Goal: Transaction & Acquisition: Purchase product/service

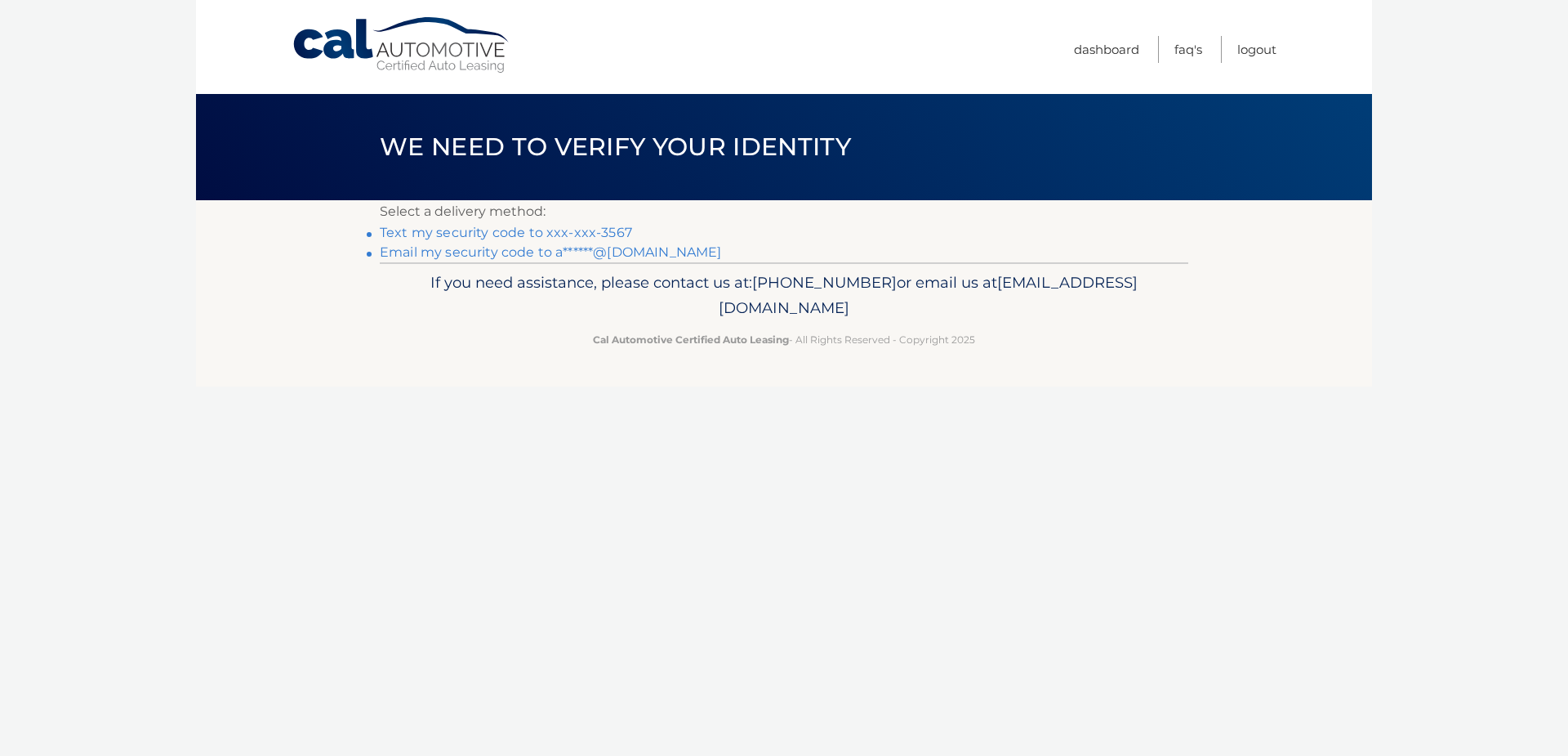
click at [441, 227] on link "Text my security code to xxx-xxx-3567" at bounding box center [506, 232] width 252 height 16
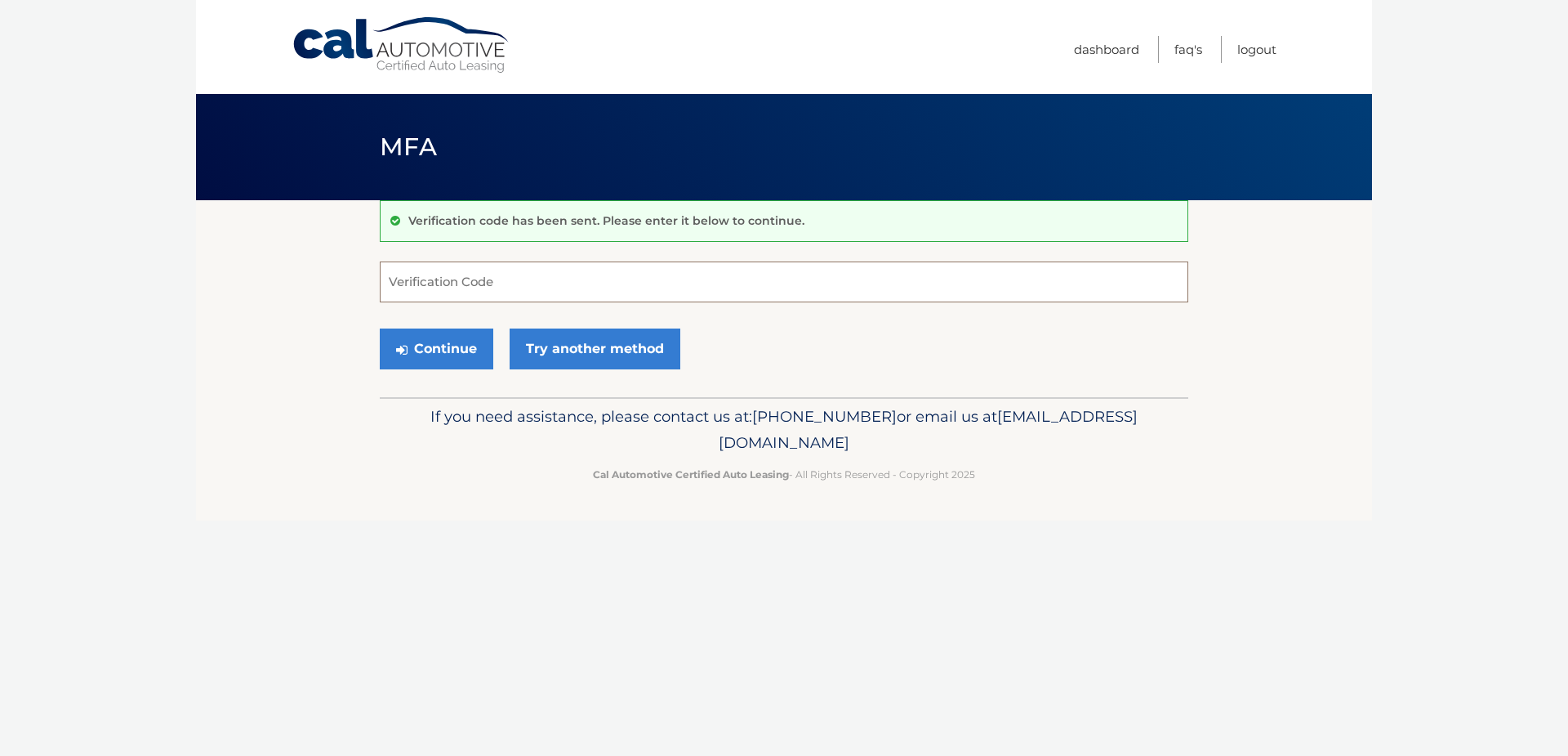
click at [492, 283] on input "Verification Code" at bounding box center [784, 281] width 809 height 40
type input "184980"
click at [464, 345] on button "Continue" at bounding box center [436, 348] width 113 height 40
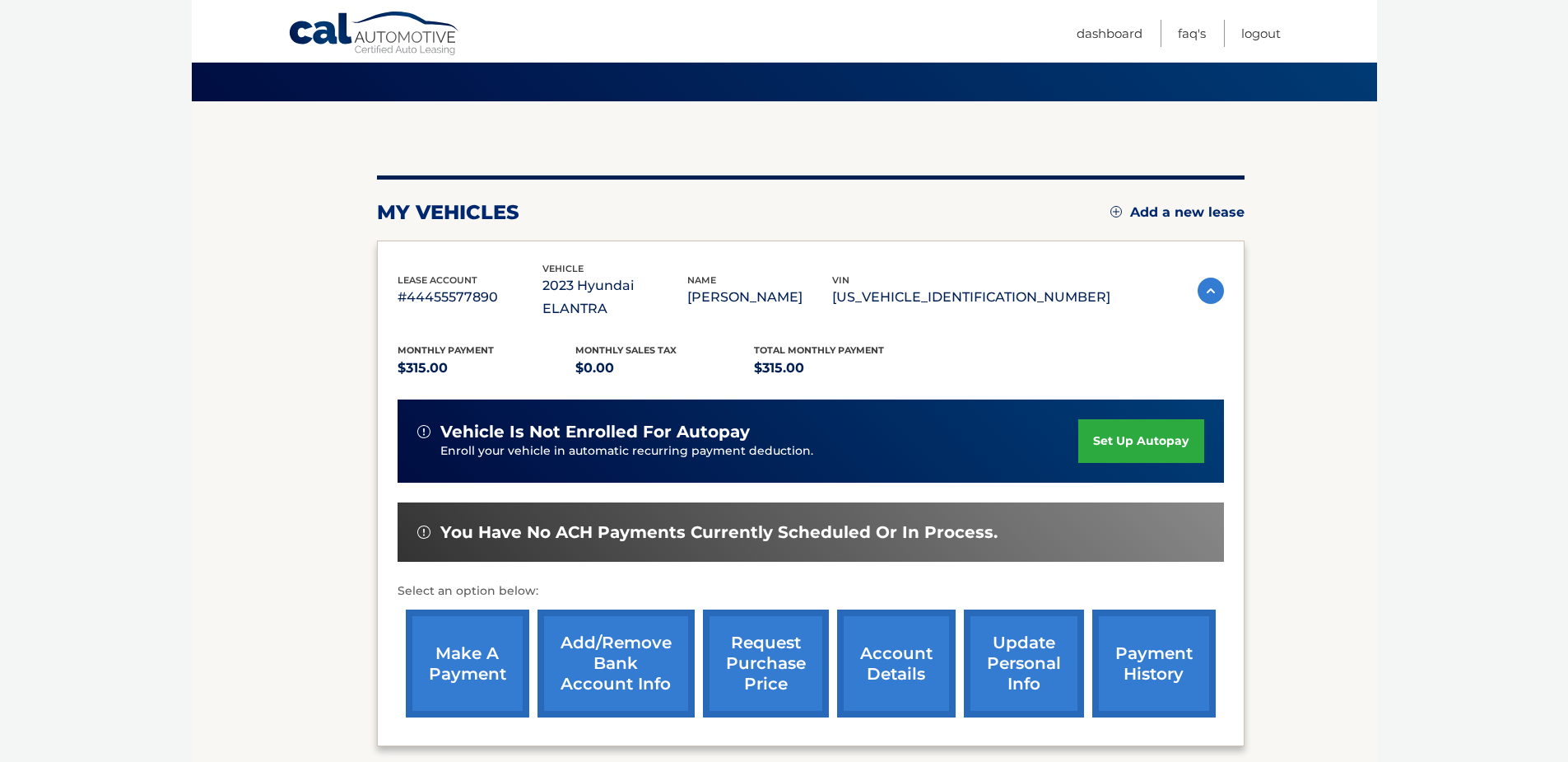
scroll to position [237, 0]
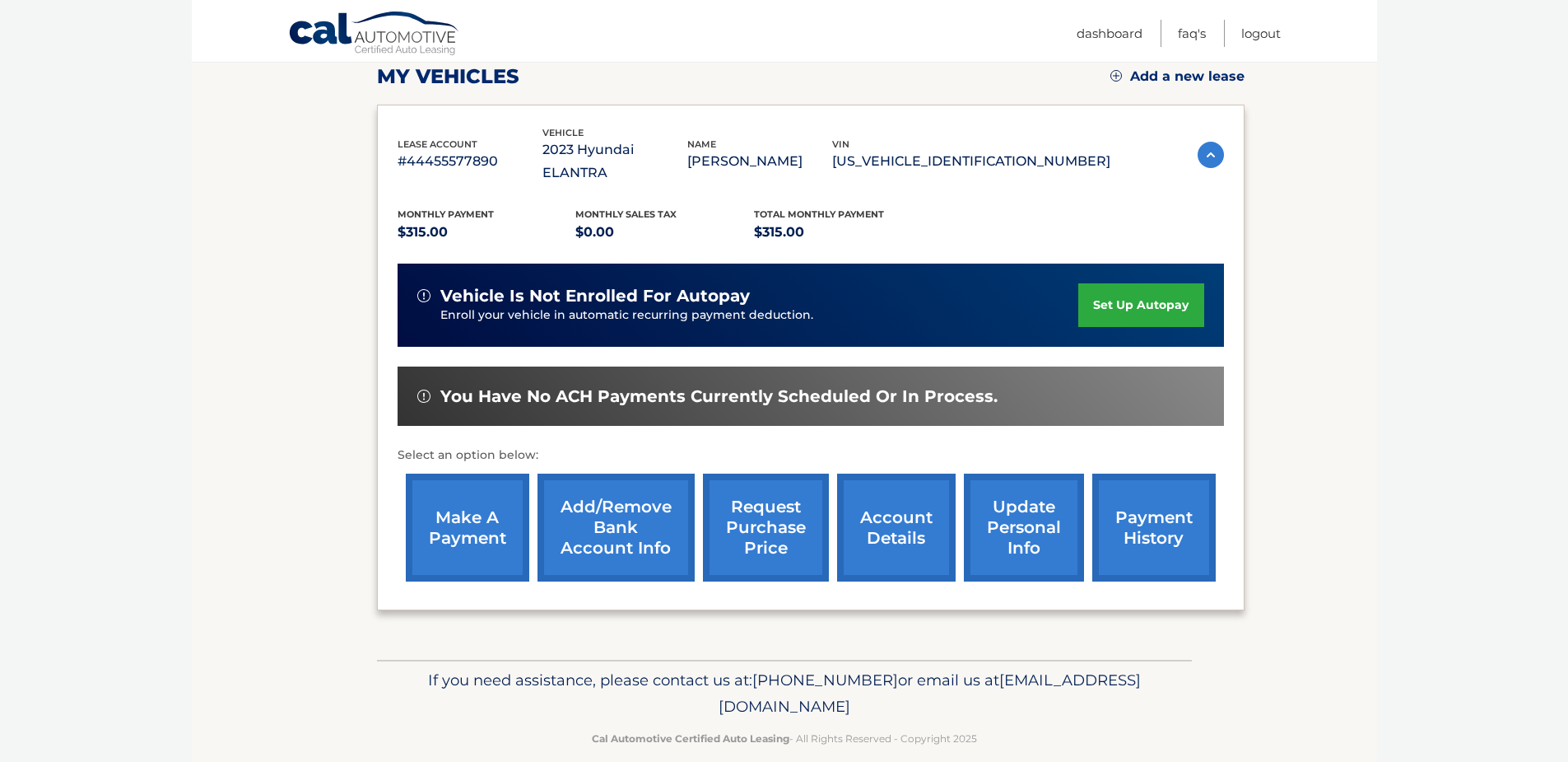
click at [475, 492] on link "make a payment" at bounding box center [467, 527] width 123 height 108
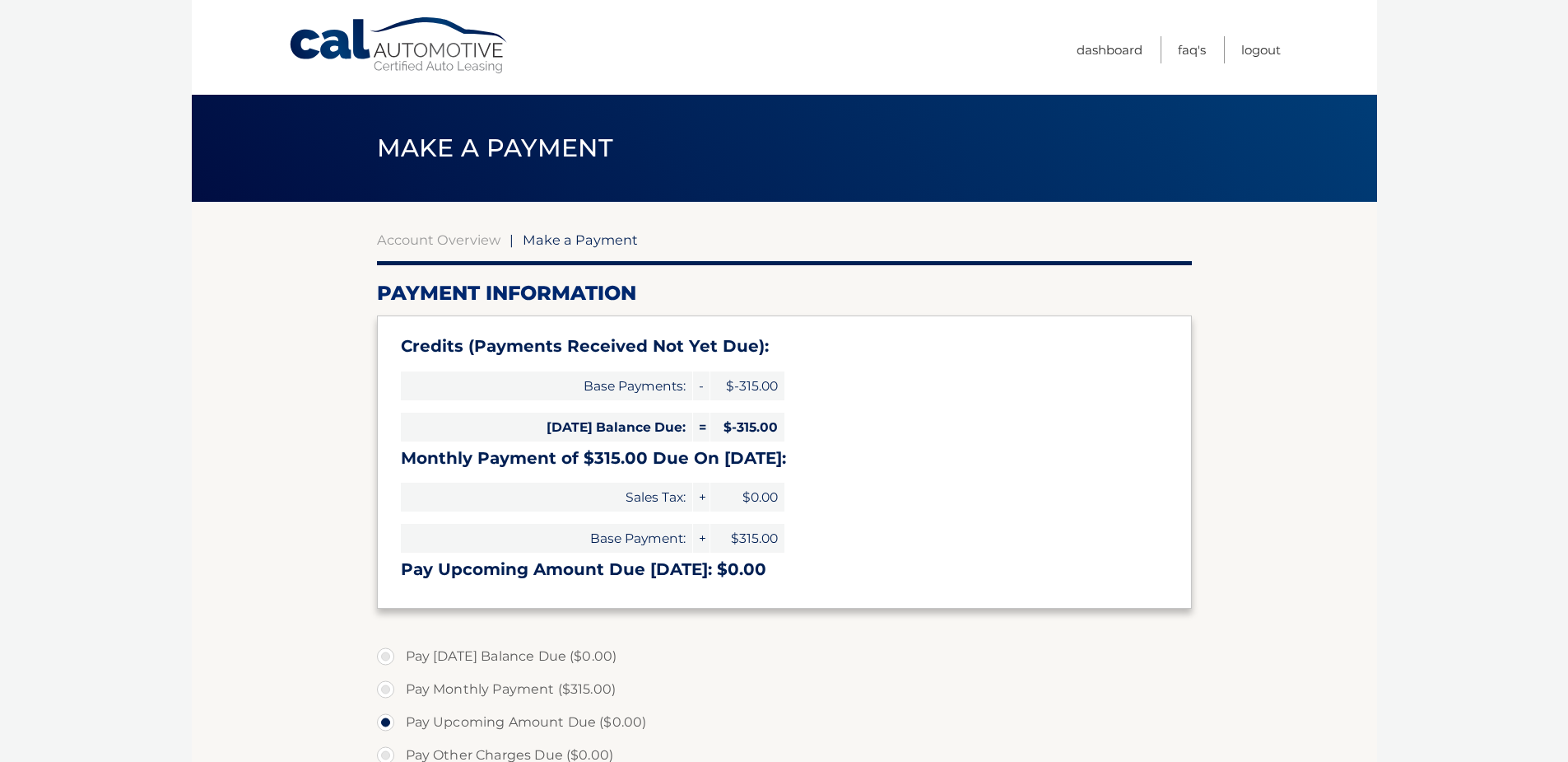
select select "MzVmY2U4YzgtNjU0Yy00Y2YxLWFlZjctMjEwZjI4MGEwMTc2"
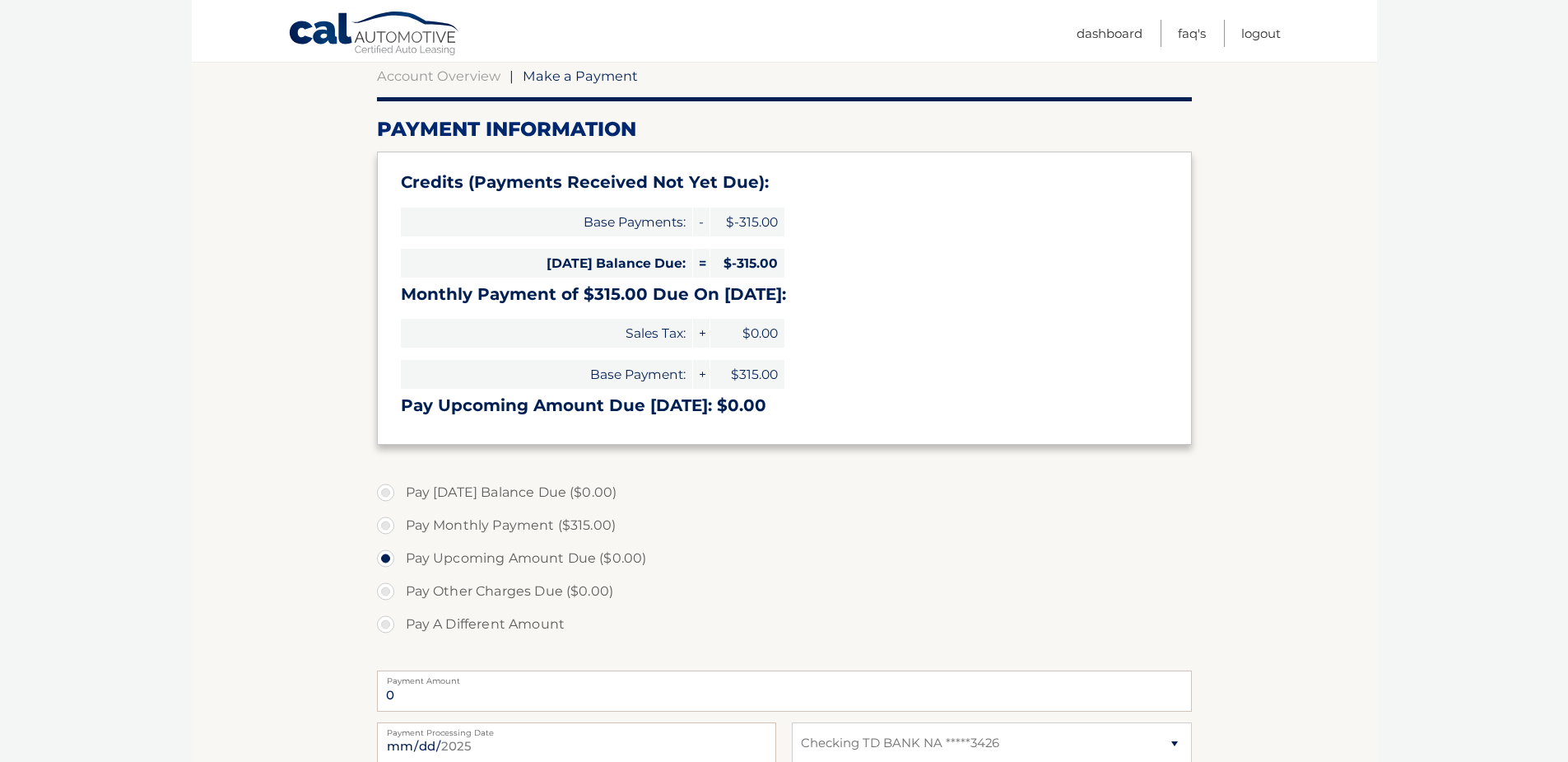
scroll to position [165, 0]
click at [387, 524] on label "Pay Monthly Payment ($315.00)" at bounding box center [784, 525] width 815 height 33
click at [387, 524] on input "Pay Monthly Payment ($315.00)" at bounding box center [392, 521] width 17 height 27
radio input "true"
type input "315.00"
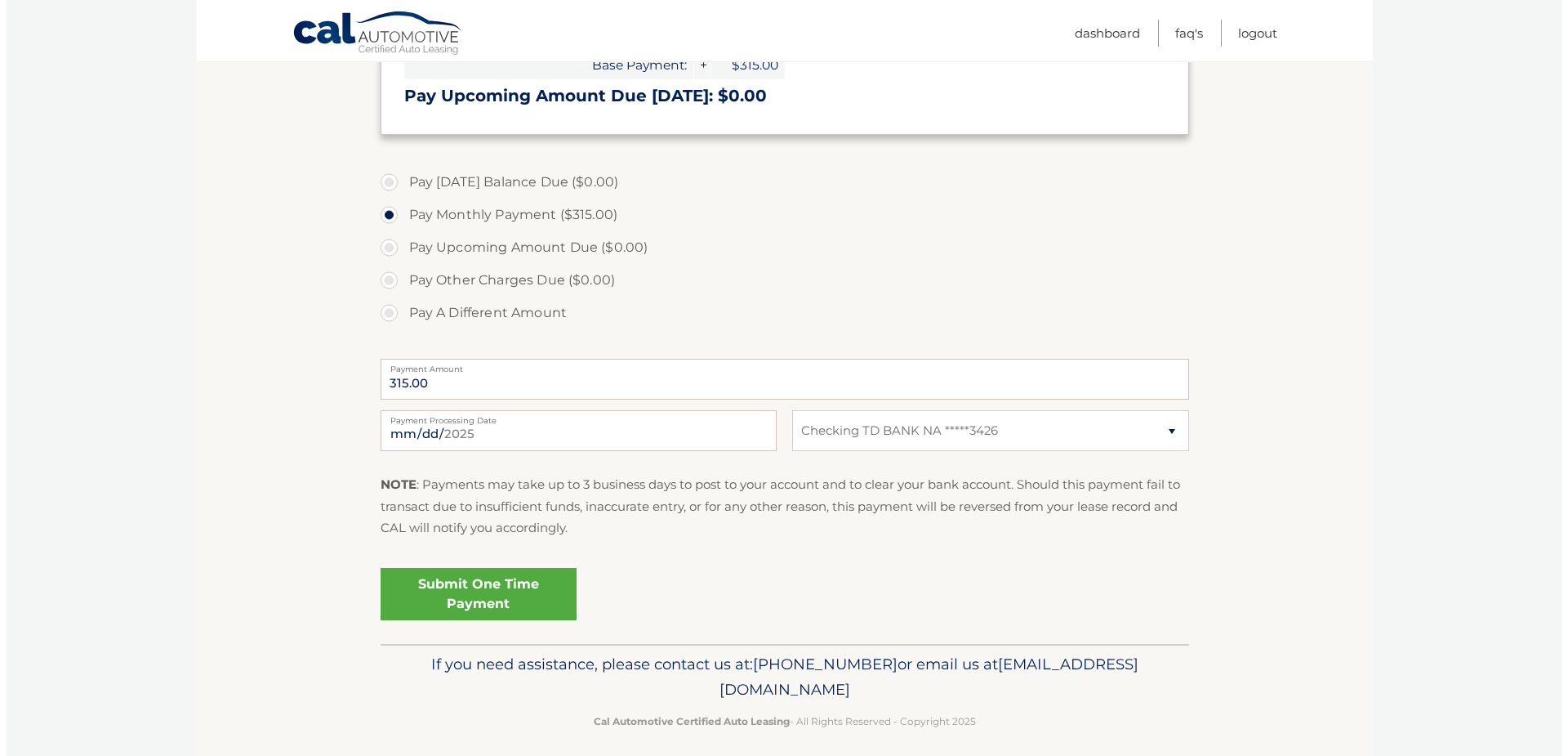
scroll to position [481, 0]
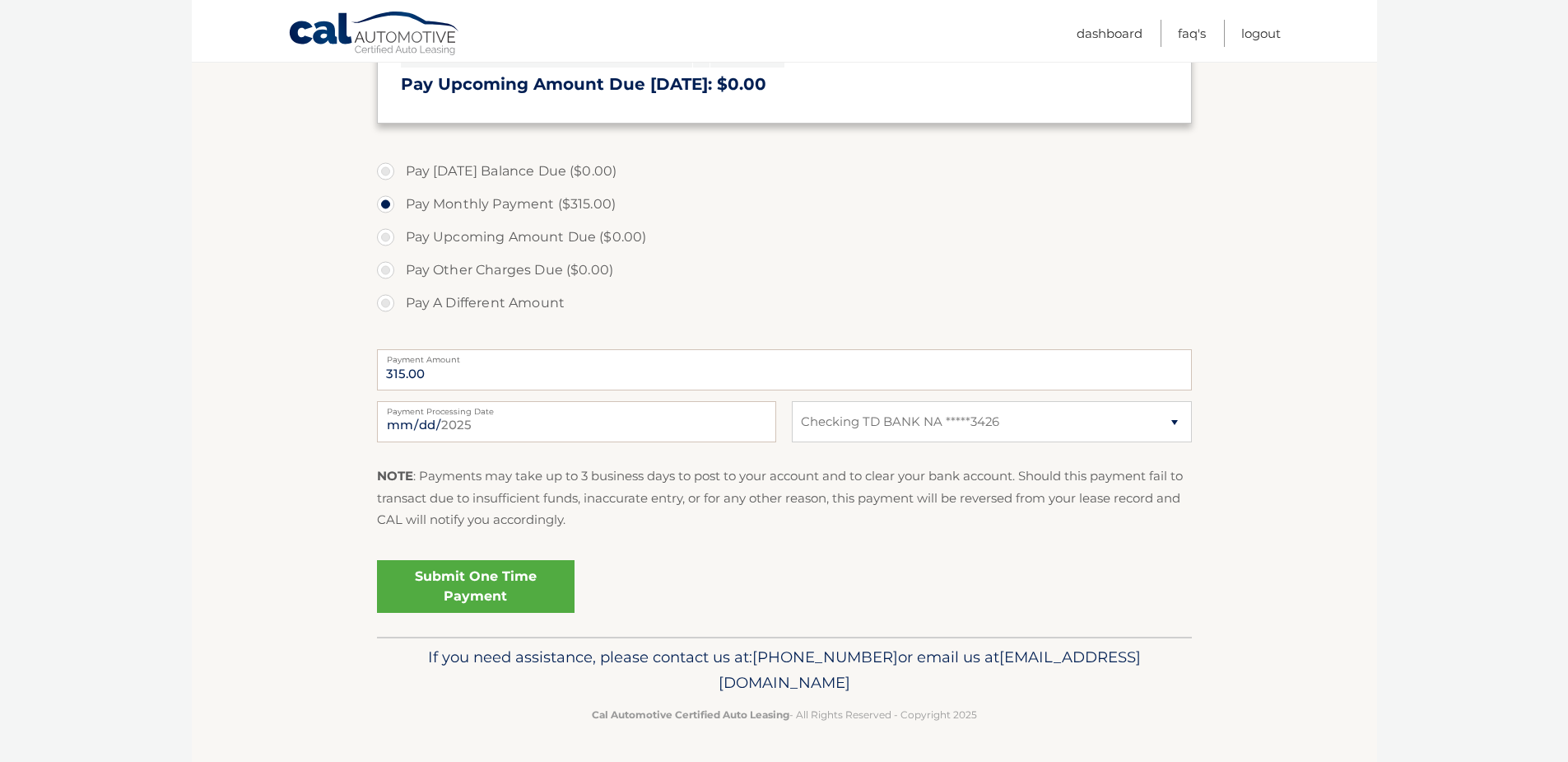
click at [518, 582] on link "Submit One Time Payment" at bounding box center [475, 585] width 197 height 52
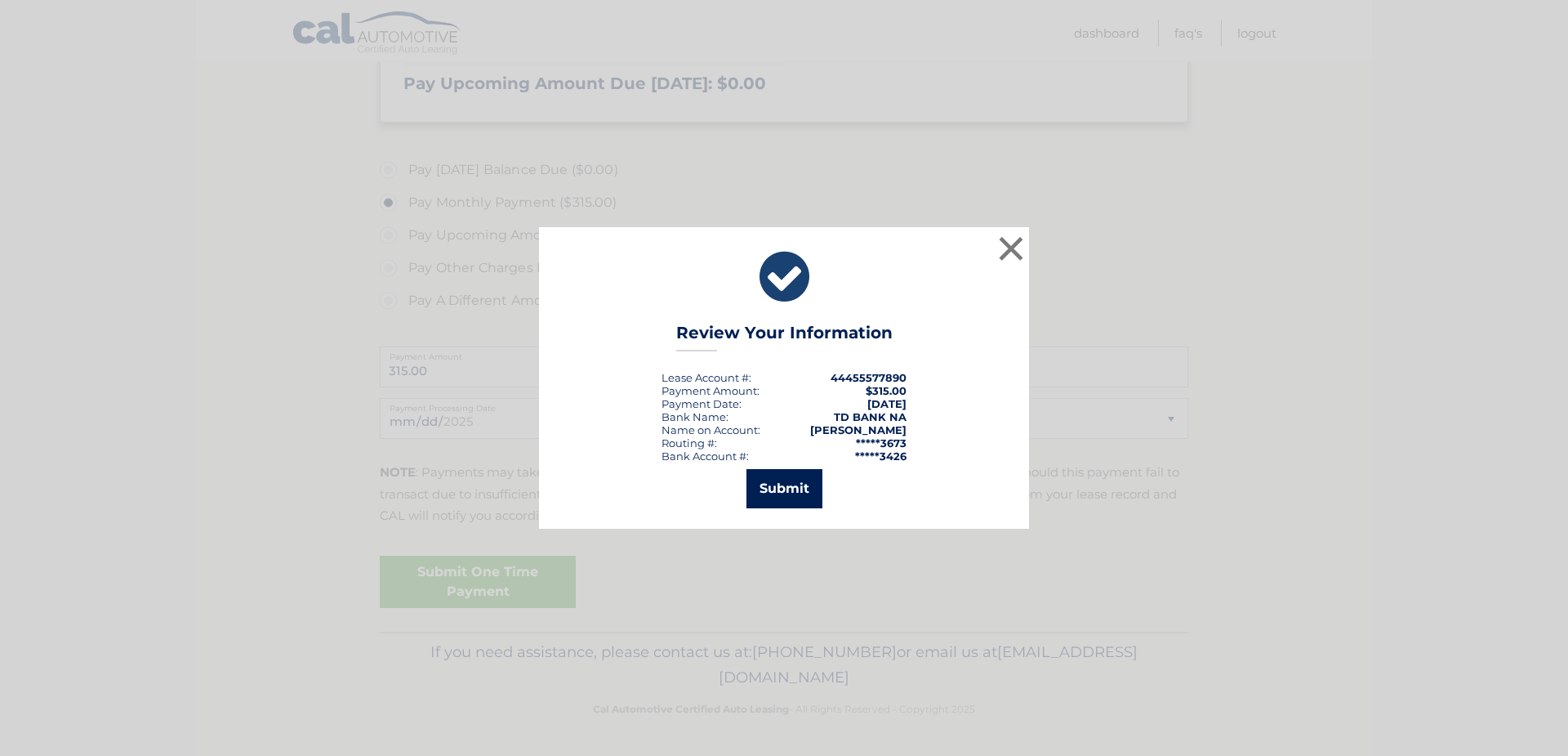
click at [772, 494] on button "Submit" at bounding box center [785, 487] width 76 height 39
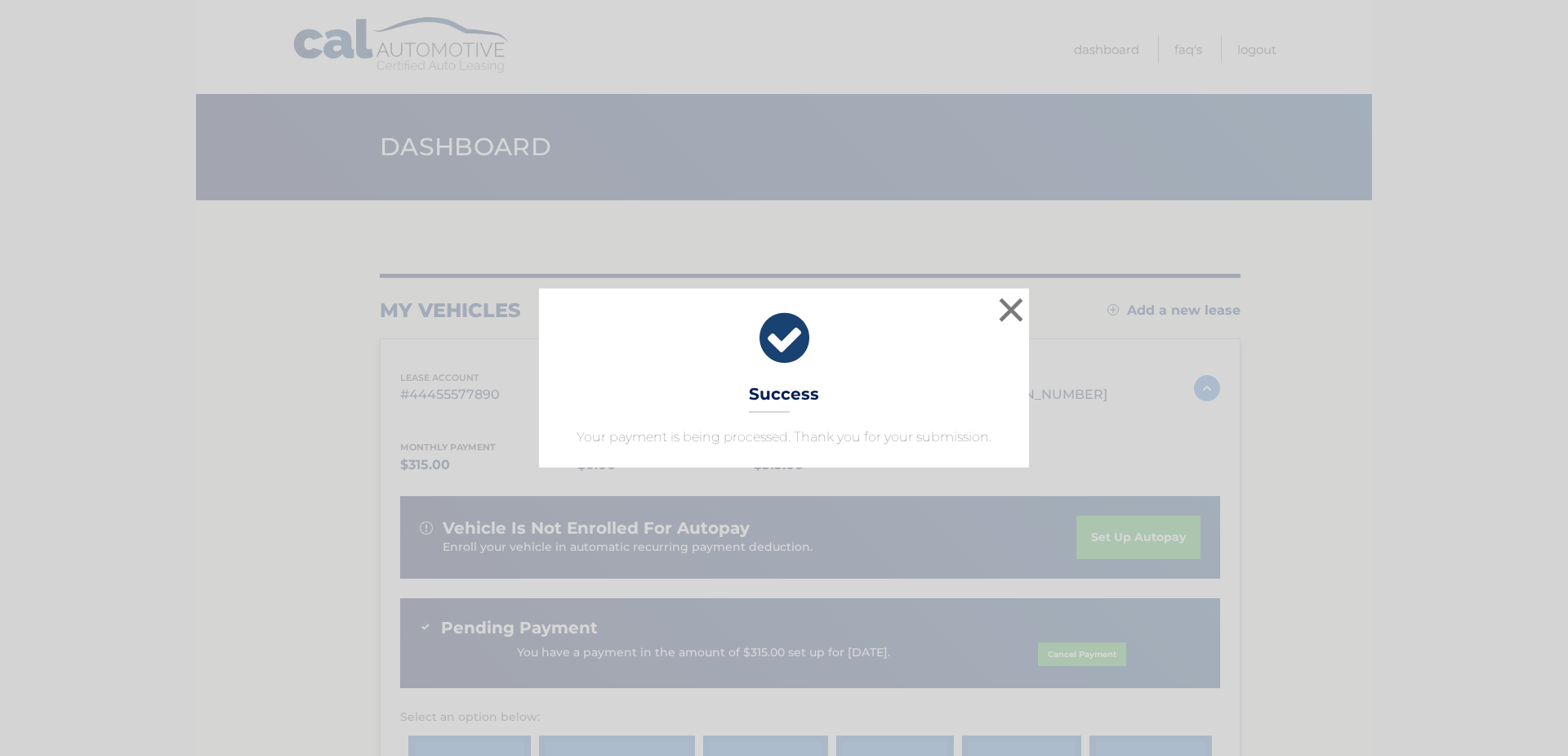
click at [788, 346] on icon at bounding box center [784, 338] width 449 height 59
click at [1003, 304] on button "×" at bounding box center [1011, 310] width 33 height 33
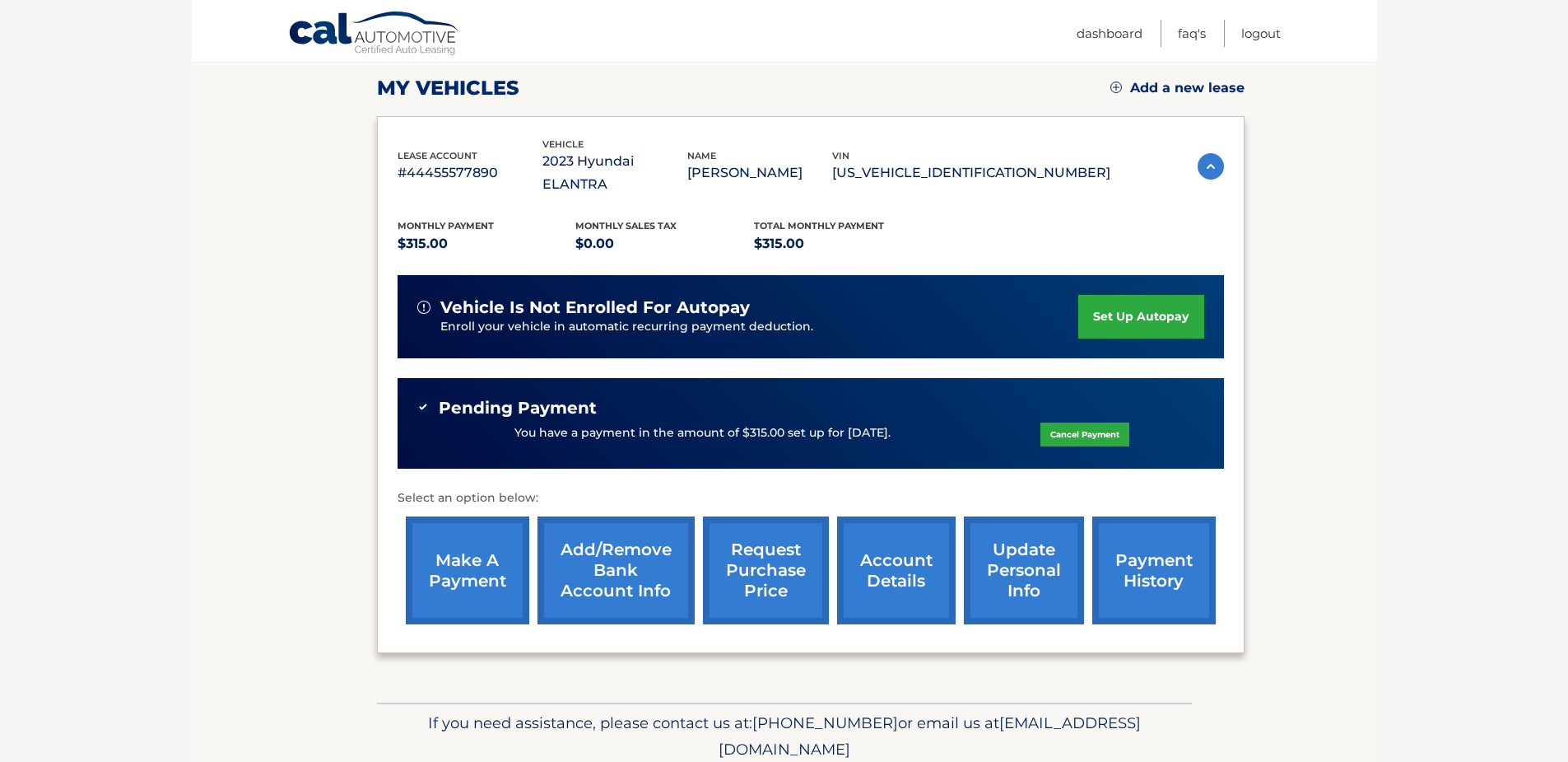
scroll to position [247, 0]
